Goal: Task Accomplishment & Management: Manage account settings

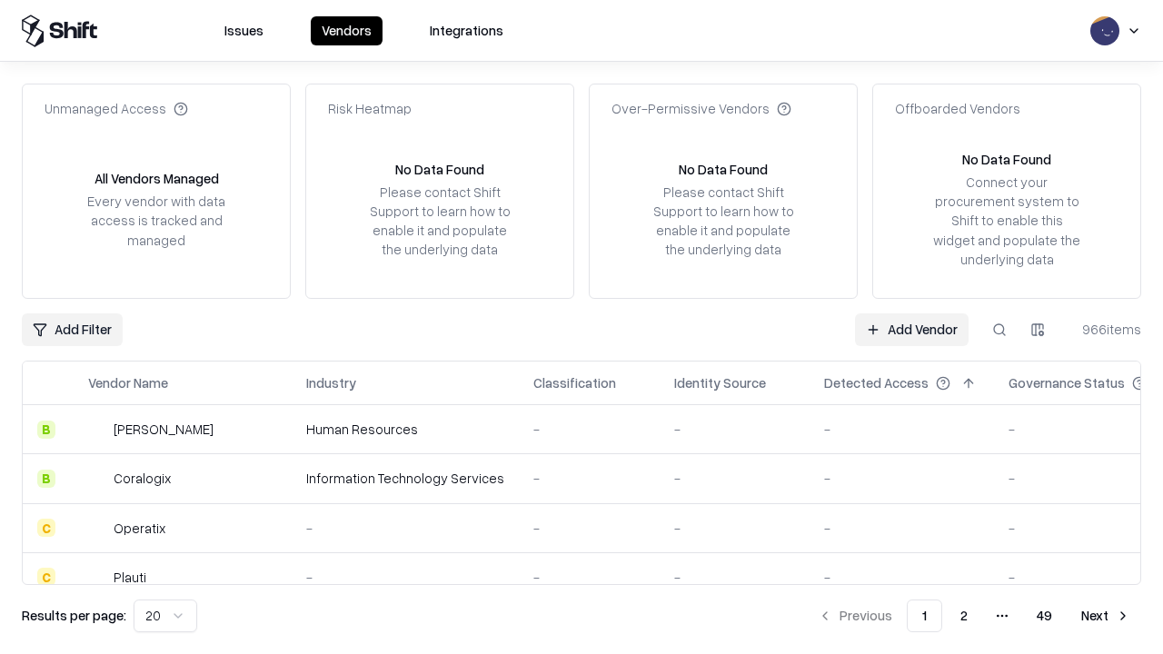
click at [912, 329] on link "Add Vendor" at bounding box center [912, 330] width 114 height 33
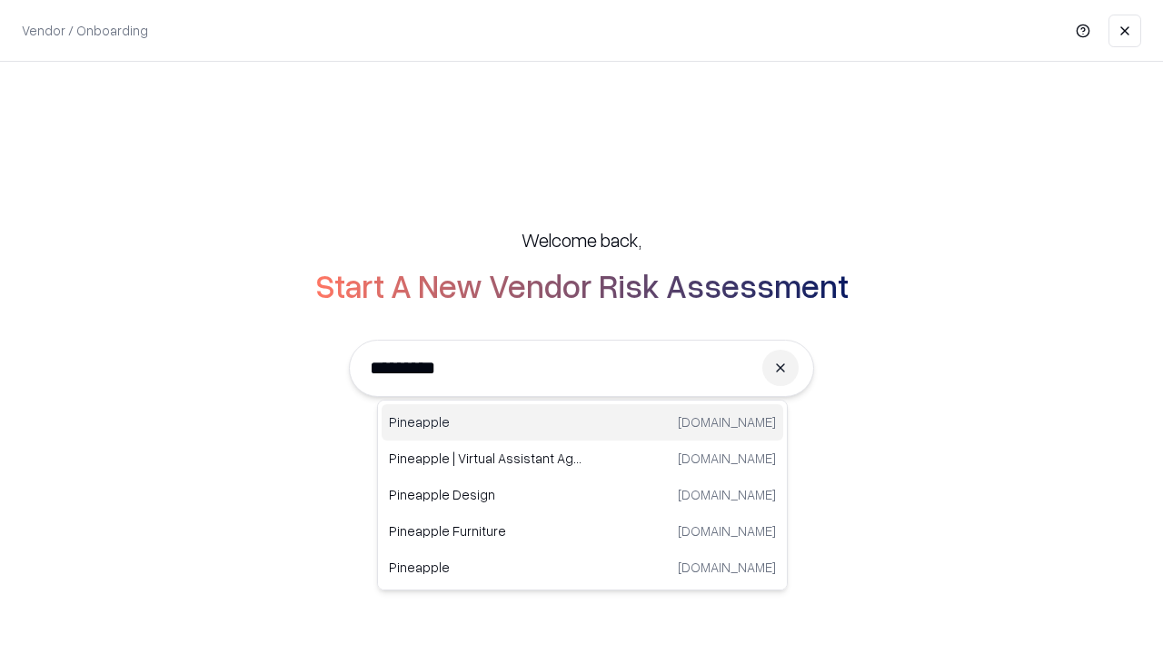
click at [583, 423] on div "Pineapple pineappleenergy.com" at bounding box center [583, 422] width 402 height 36
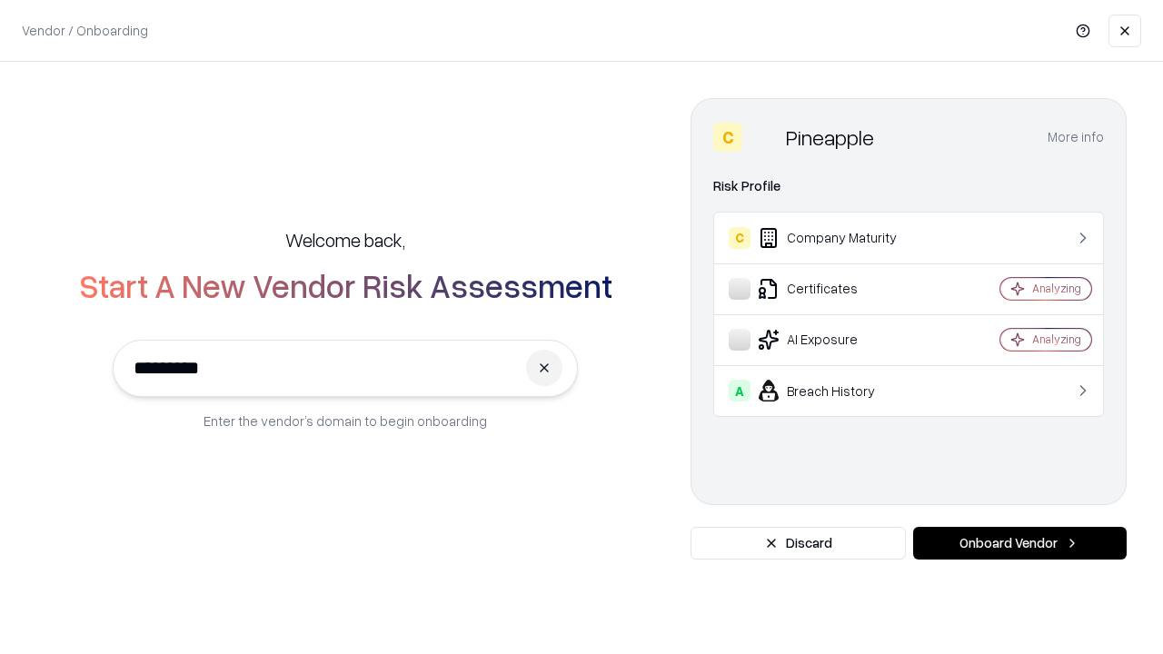
type input "*********"
click at [1020, 544] on button "Onboard Vendor" at bounding box center [1021, 543] width 214 height 33
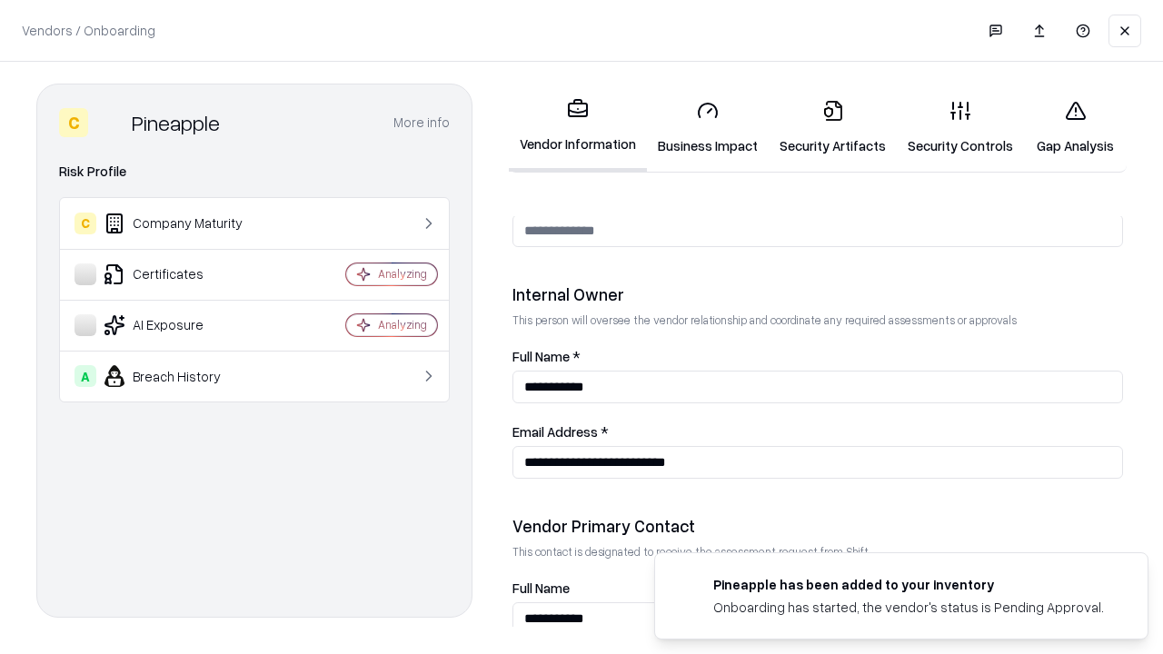
scroll to position [942, 0]
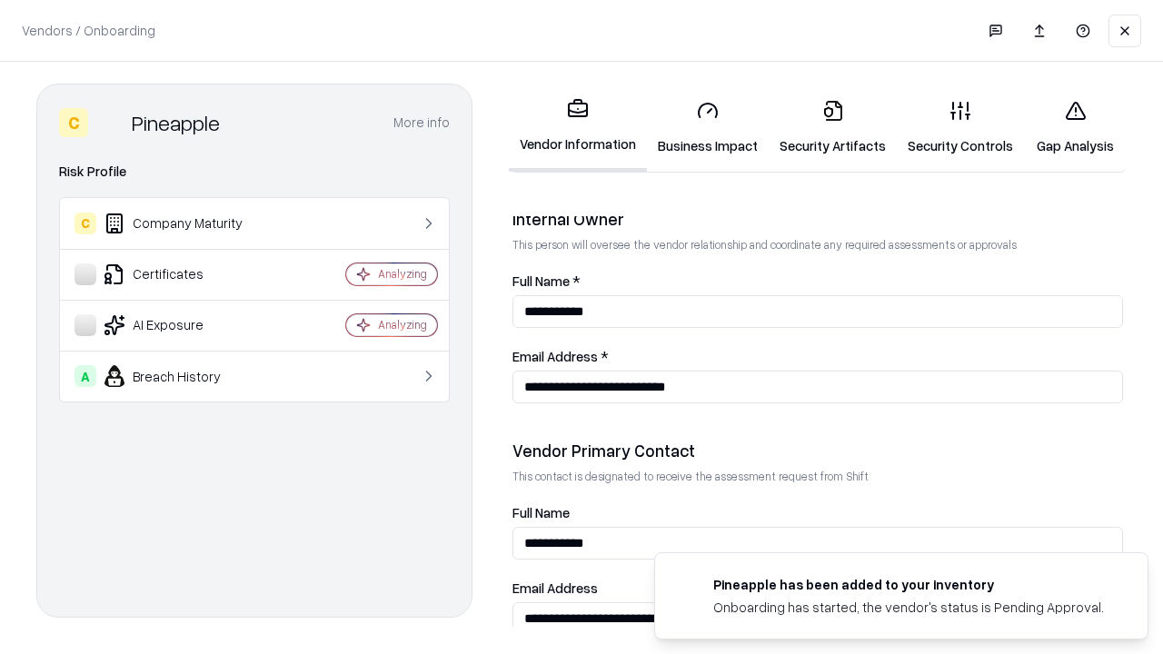
click at [833, 127] on link "Security Artifacts" at bounding box center [833, 127] width 128 height 85
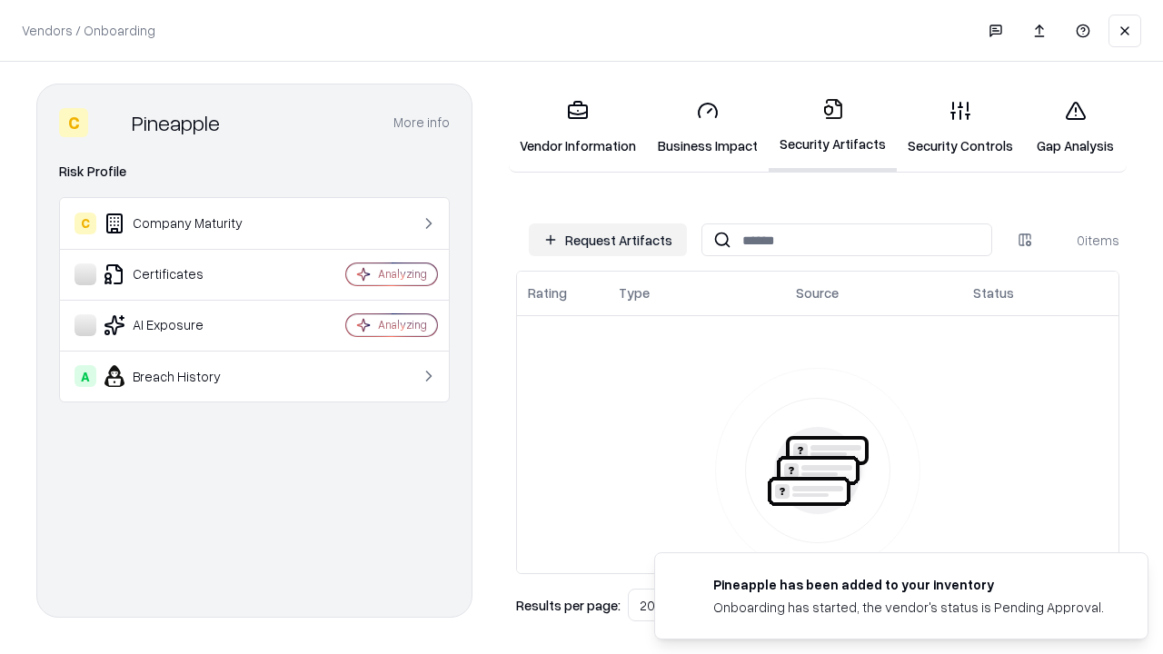
click at [608, 240] on button "Request Artifacts" at bounding box center [608, 240] width 158 height 33
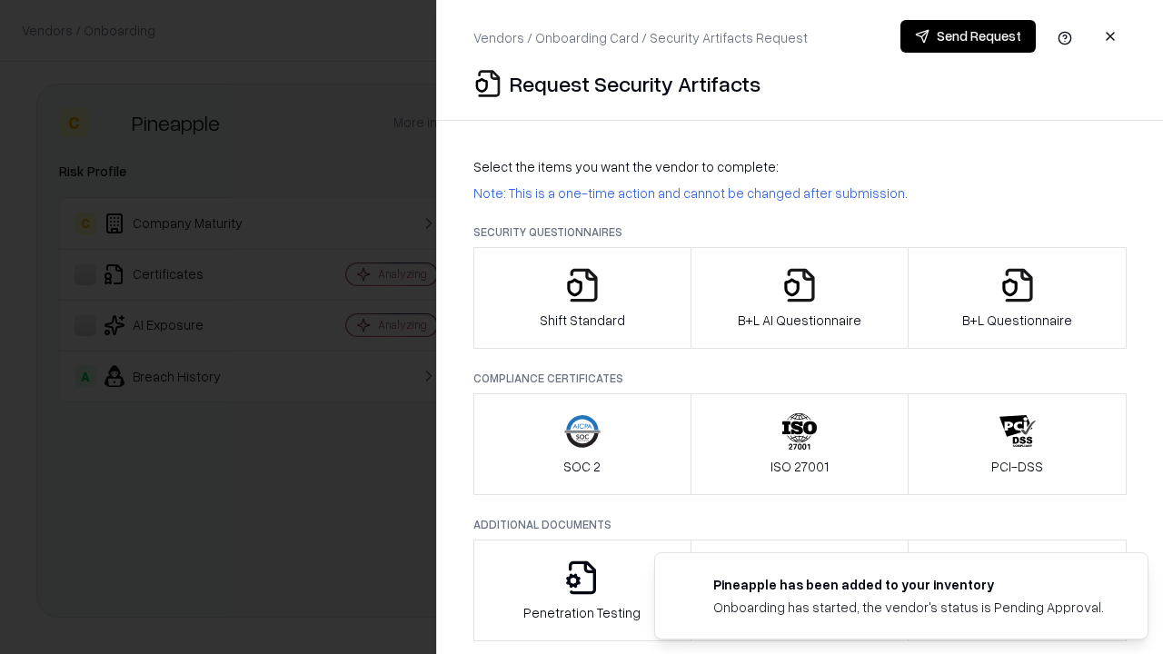
click at [1017, 298] on icon "button" at bounding box center [1018, 285] width 36 height 36
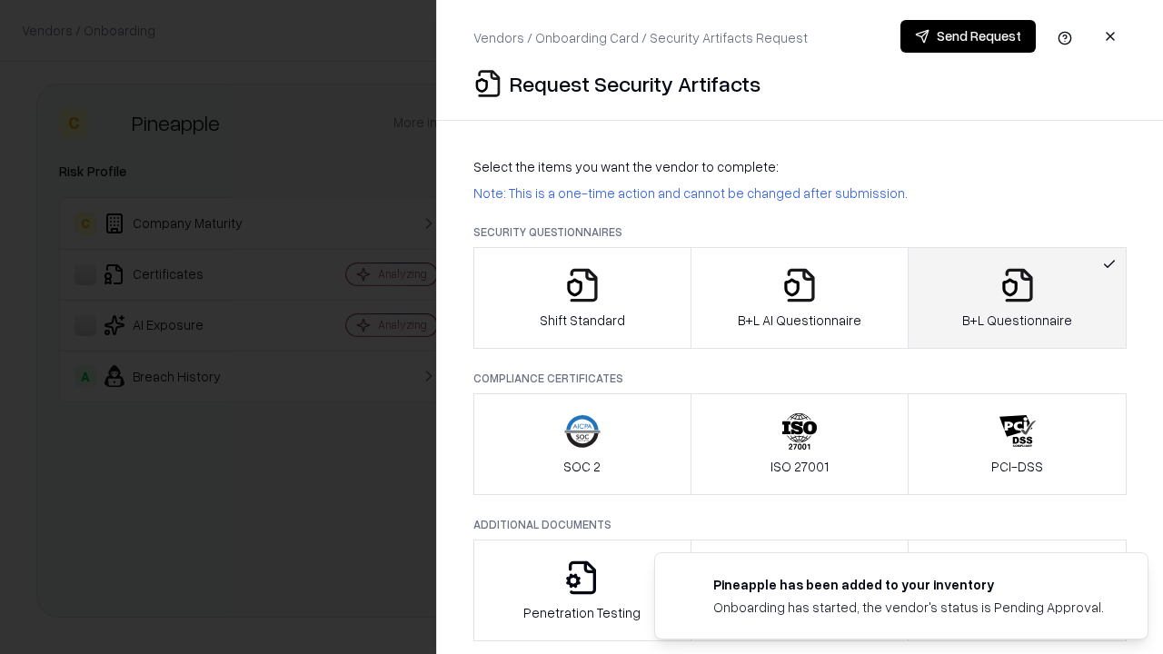
click at [799, 298] on icon "button" at bounding box center [800, 285] width 36 height 36
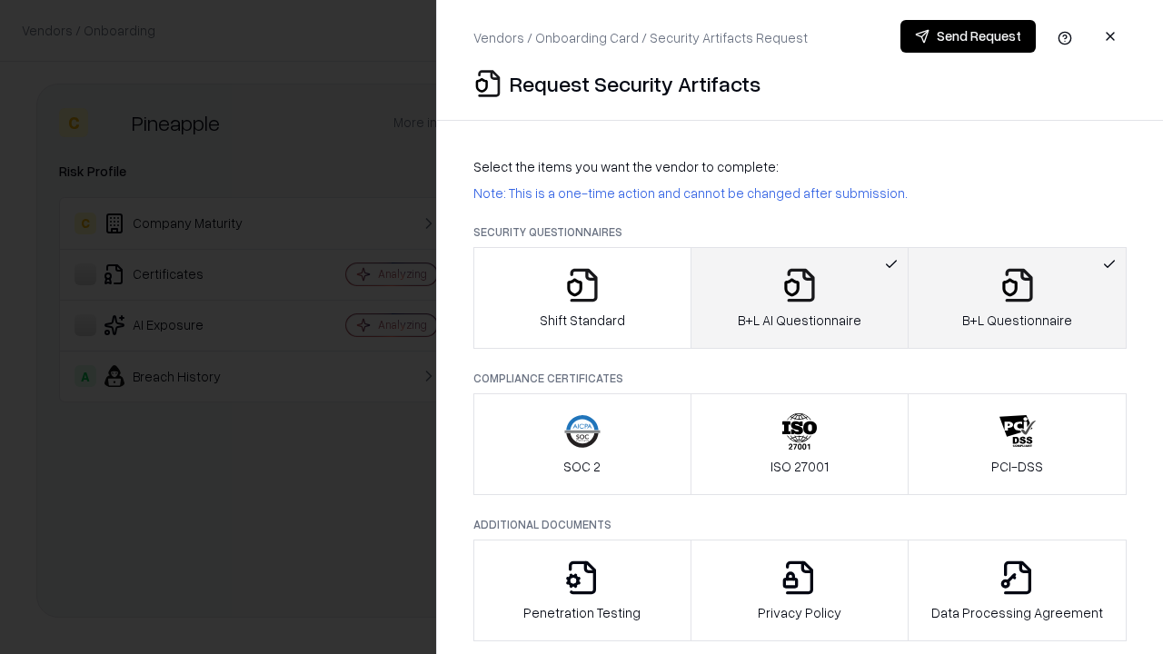
click at [968, 36] on button "Send Request" at bounding box center [968, 36] width 135 height 33
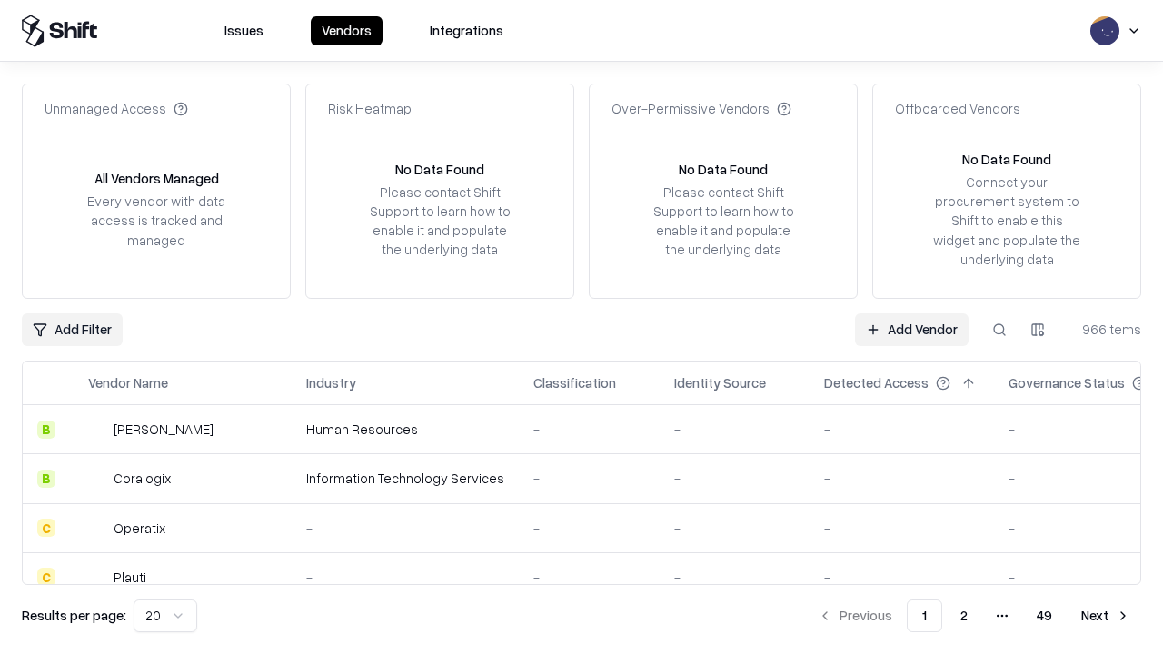
click at [1000, 329] on button at bounding box center [999, 330] width 33 height 33
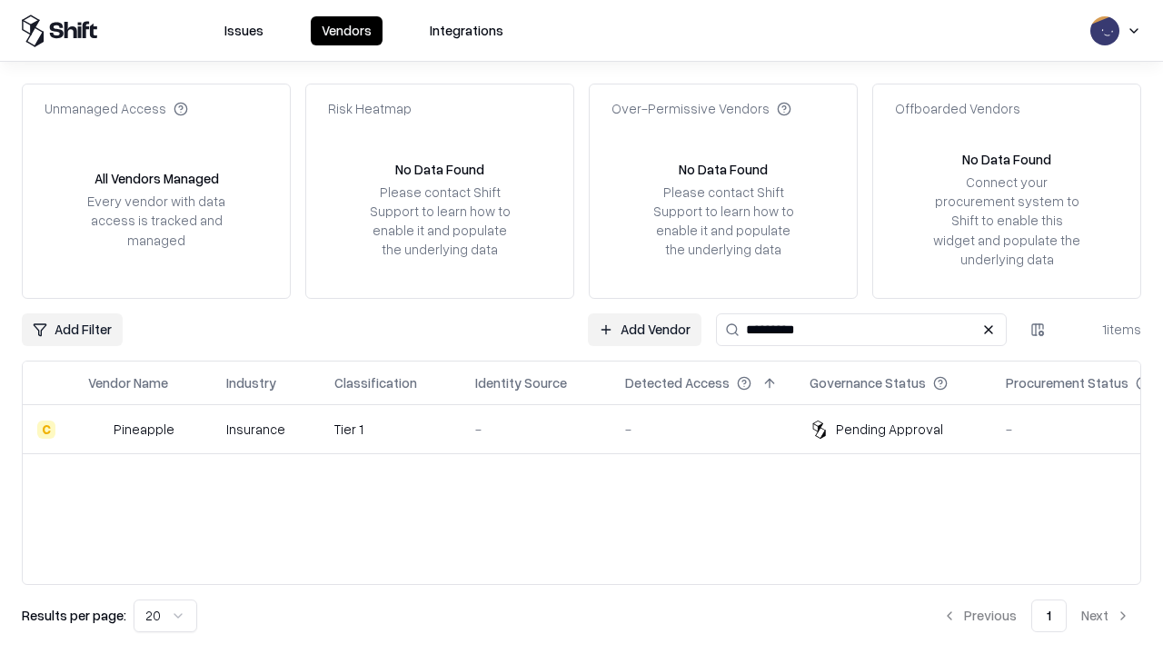
type input "*********"
click at [593, 429] on div "-" at bounding box center [535, 429] width 121 height 19
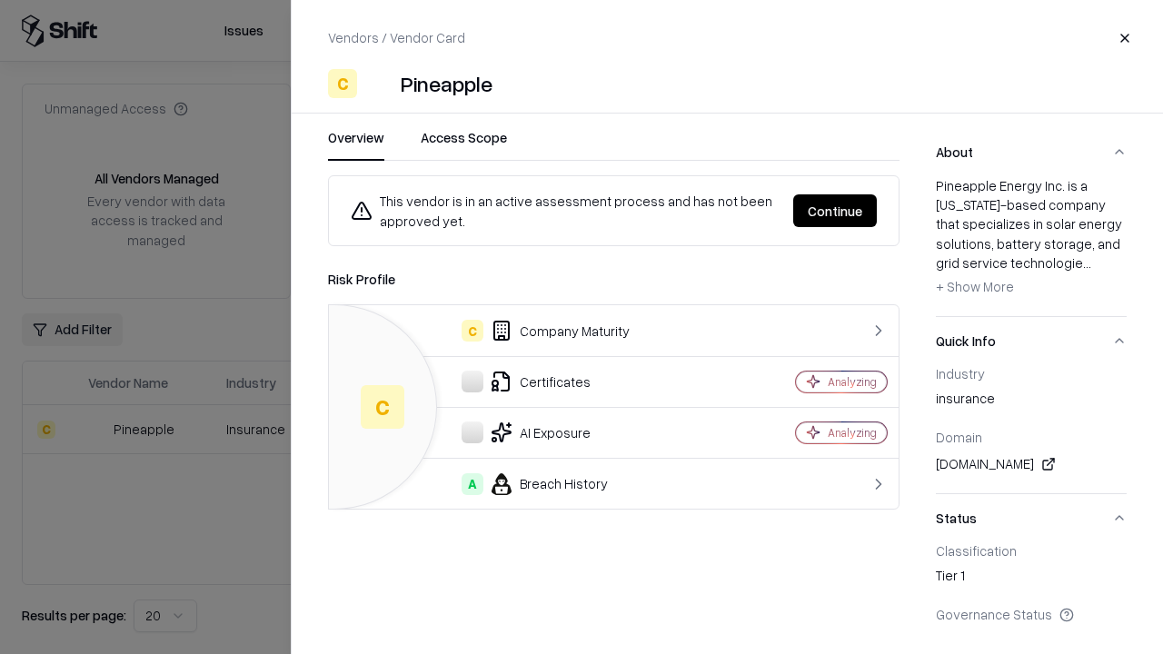
click at [835, 211] on button "Continue" at bounding box center [836, 211] width 84 height 33
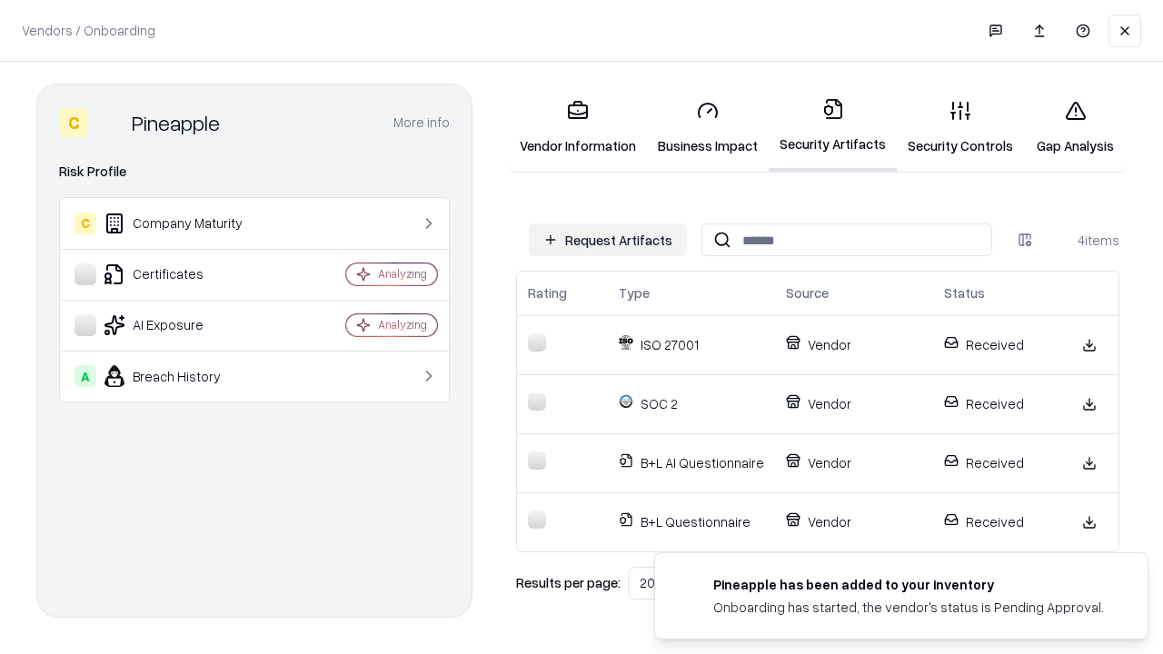
click at [1075, 127] on link "Gap Analysis" at bounding box center [1075, 127] width 103 height 85
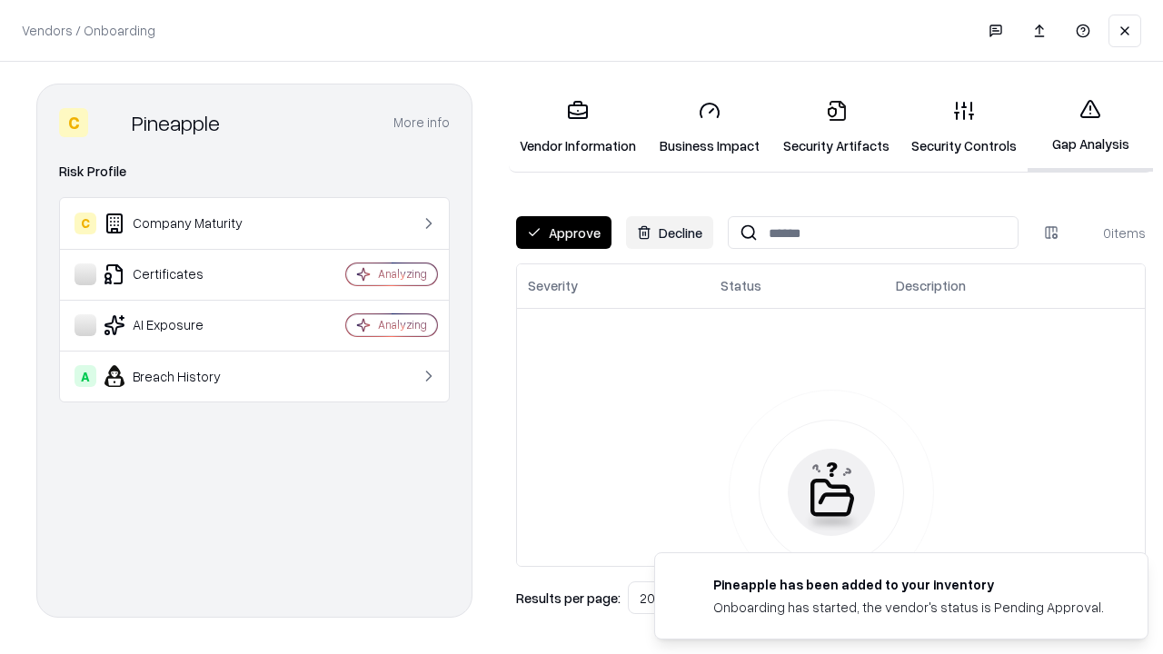
click at [564, 233] on button "Approve" at bounding box center [563, 232] width 95 height 33
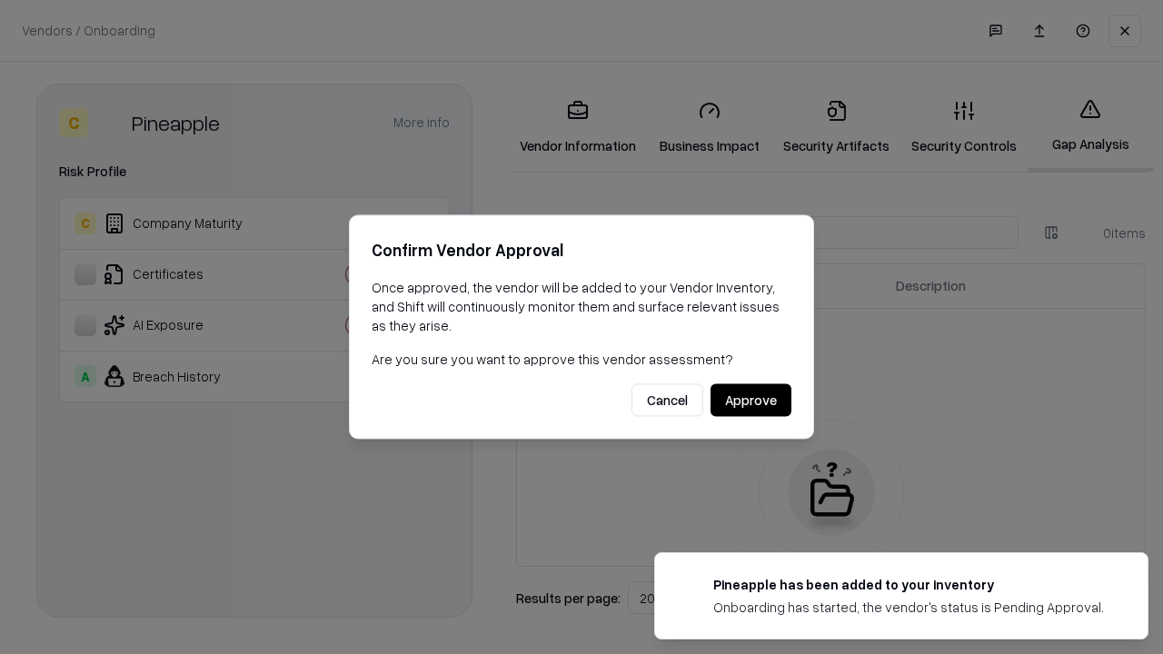
click at [751, 400] on button "Approve" at bounding box center [751, 400] width 81 height 33
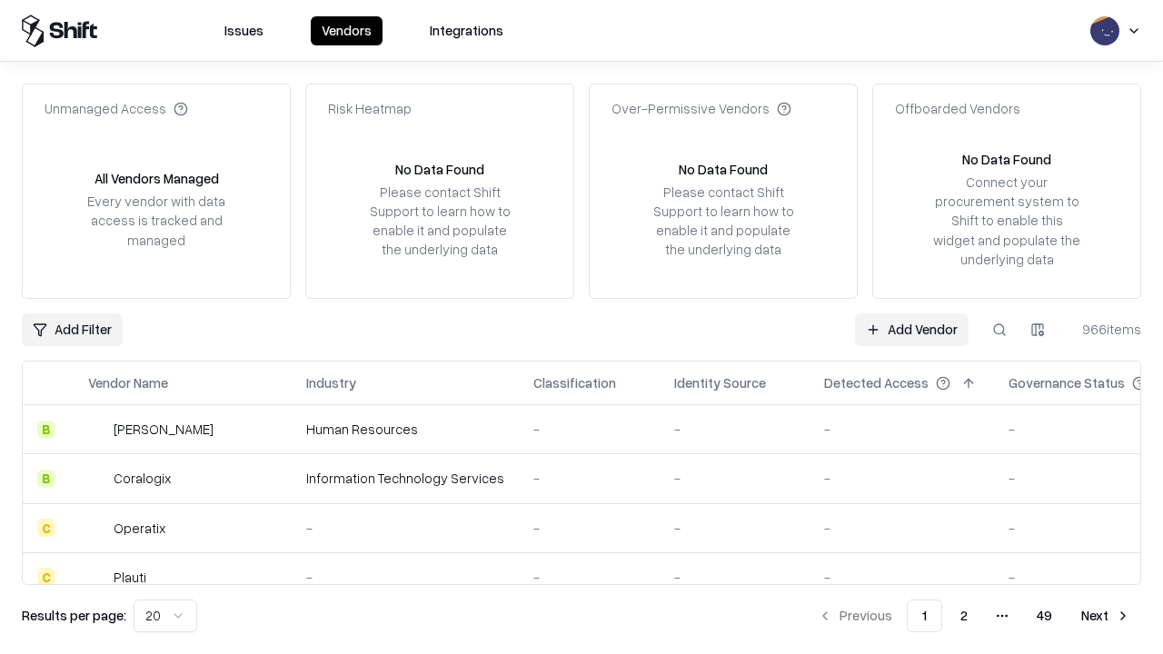
type input "*********"
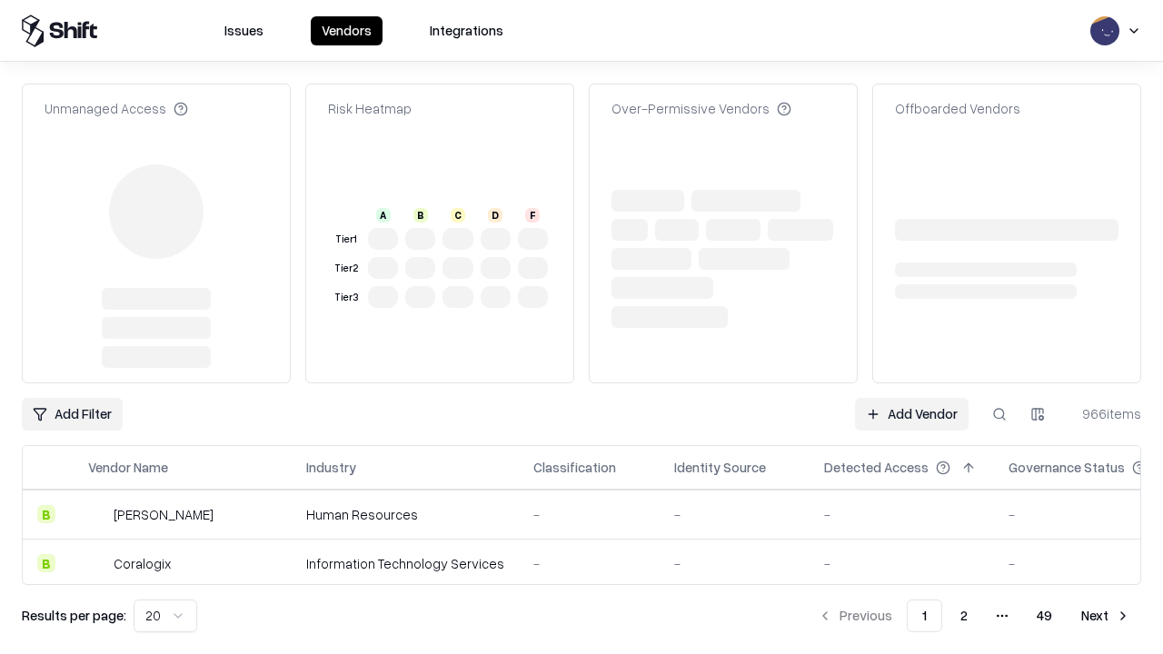
click at [912, 398] on link "Add Vendor" at bounding box center [912, 414] width 114 height 33
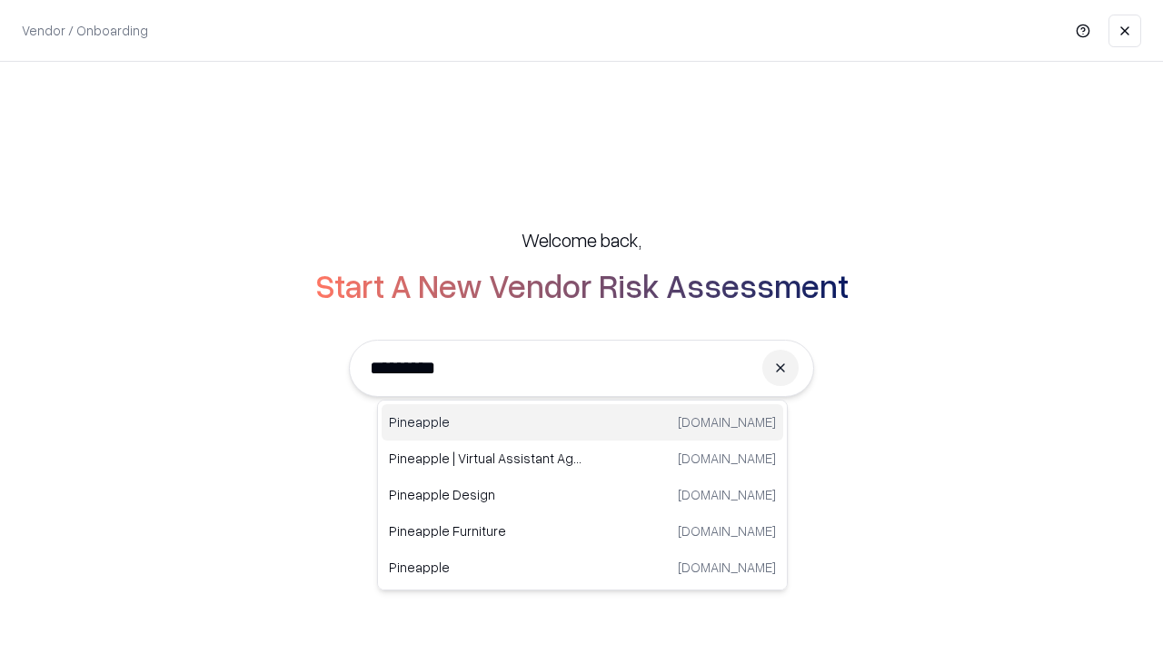
click at [583, 423] on div "Pineapple pineappleenergy.com" at bounding box center [583, 422] width 402 height 36
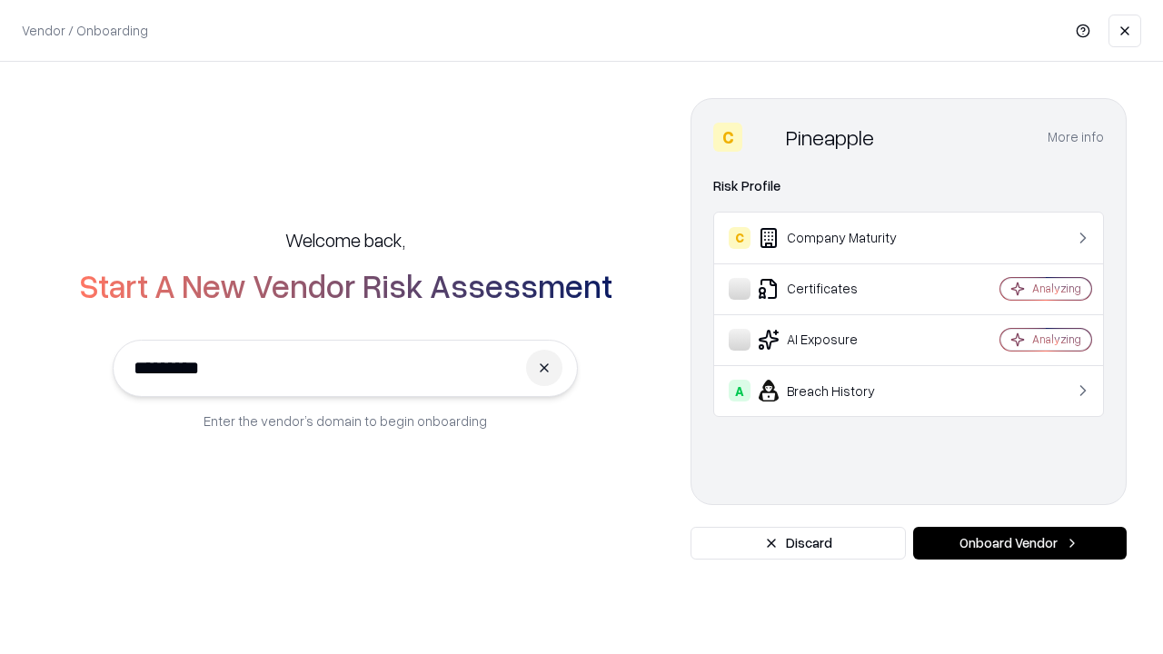
type input "*********"
click at [1020, 544] on button "Onboard Vendor" at bounding box center [1021, 543] width 214 height 33
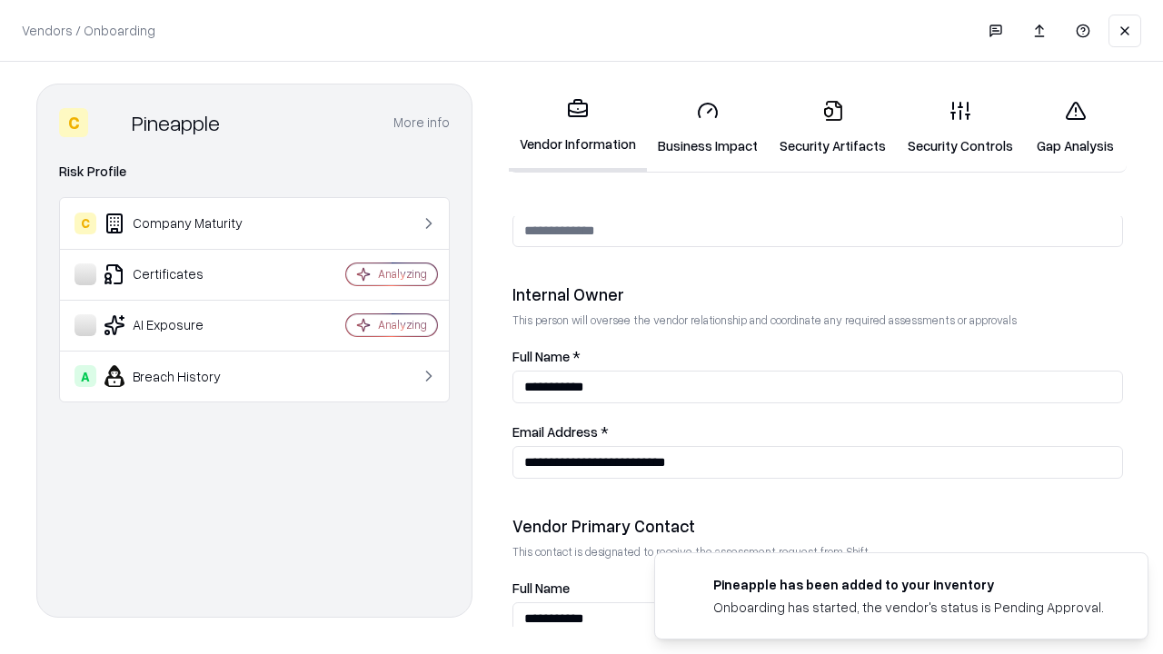
scroll to position [942, 0]
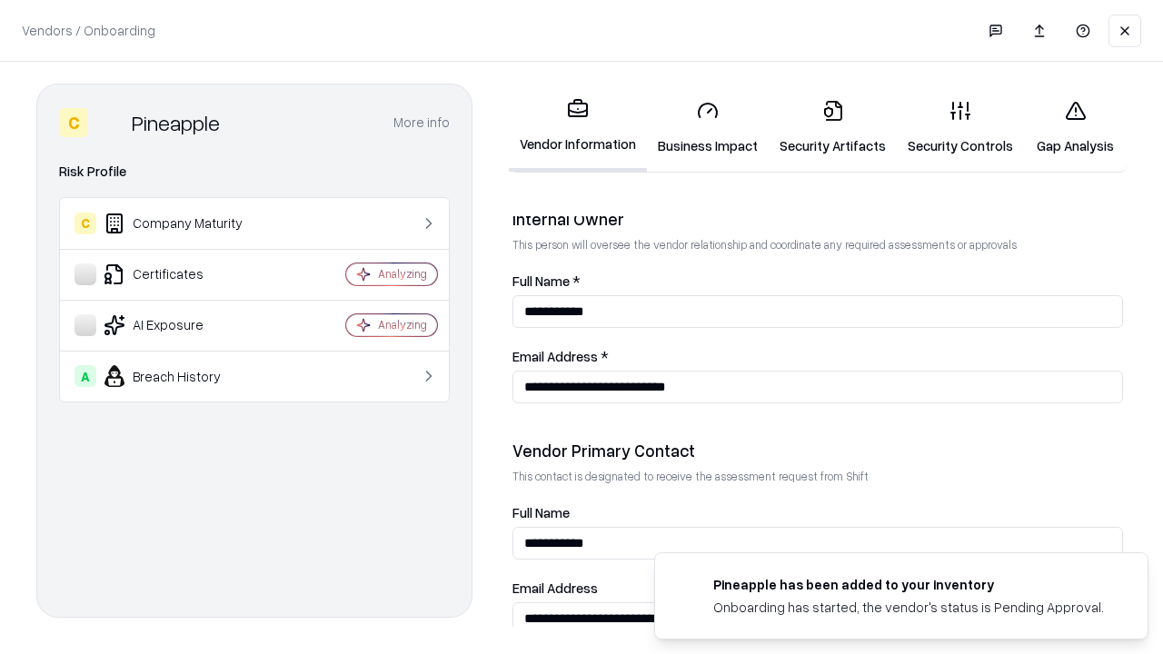
click at [1075, 127] on link "Gap Analysis" at bounding box center [1075, 127] width 103 height 85
